Goal: Navigation & Orientation: Find specific page/section

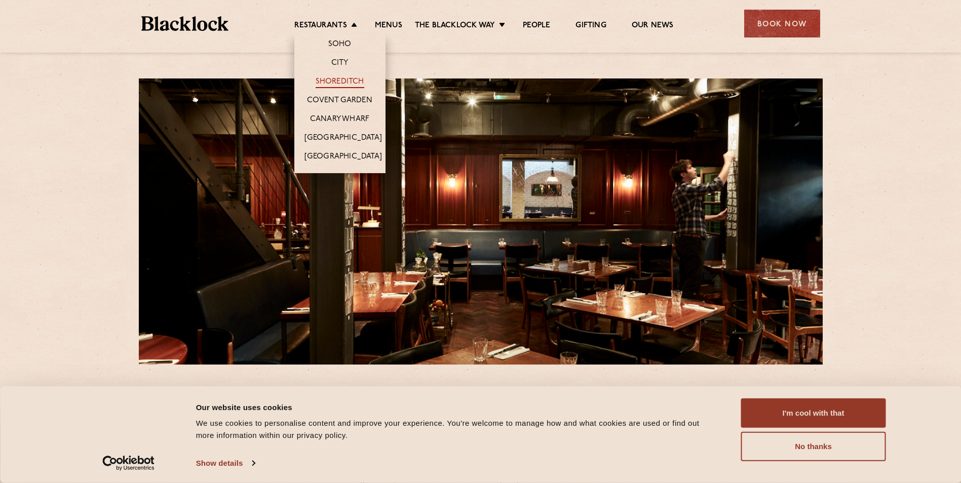
click at [349, 80] on link "Shoreditch" at bounding box center [340, 82] width 49 height 11
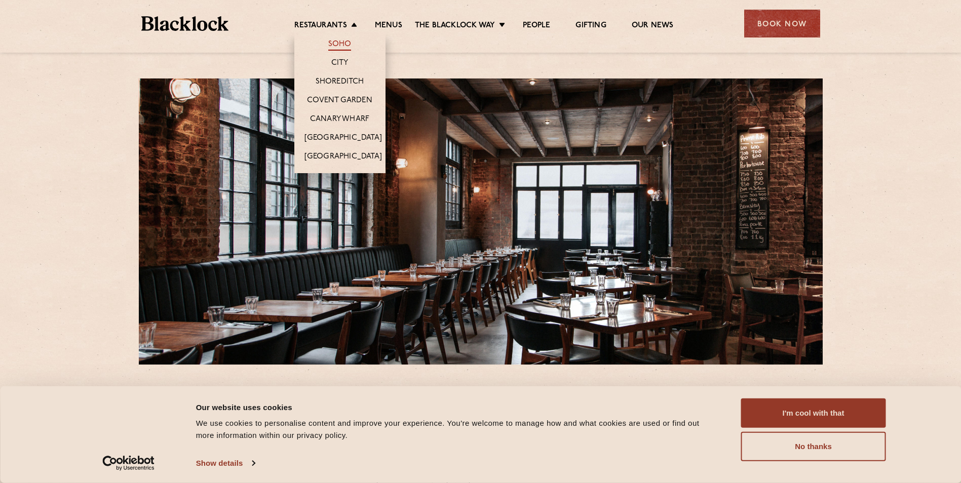
click at [340, 40] on link "Soho" at bounding box center [339, 45] width 23 height 11
